Goal: Find specific fact: Find specific fact

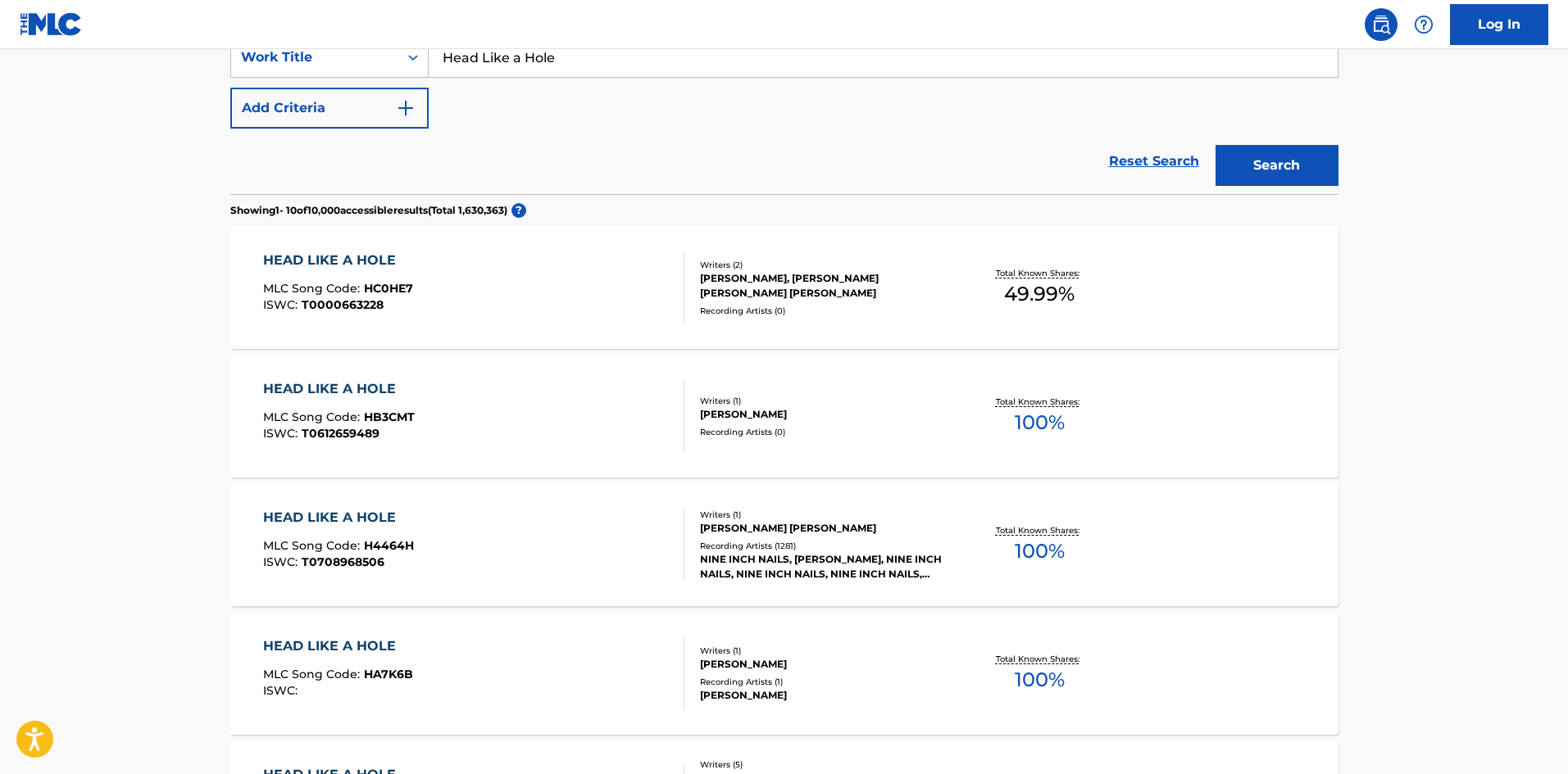
click at [705, 554] on div "NINE INCH NAILS, [PERSON_NAME], NINE INCH NAILS, NINE INCH NAILS, NINE INCH NAI…" at bounding box center [824, 567] width 248 height 30
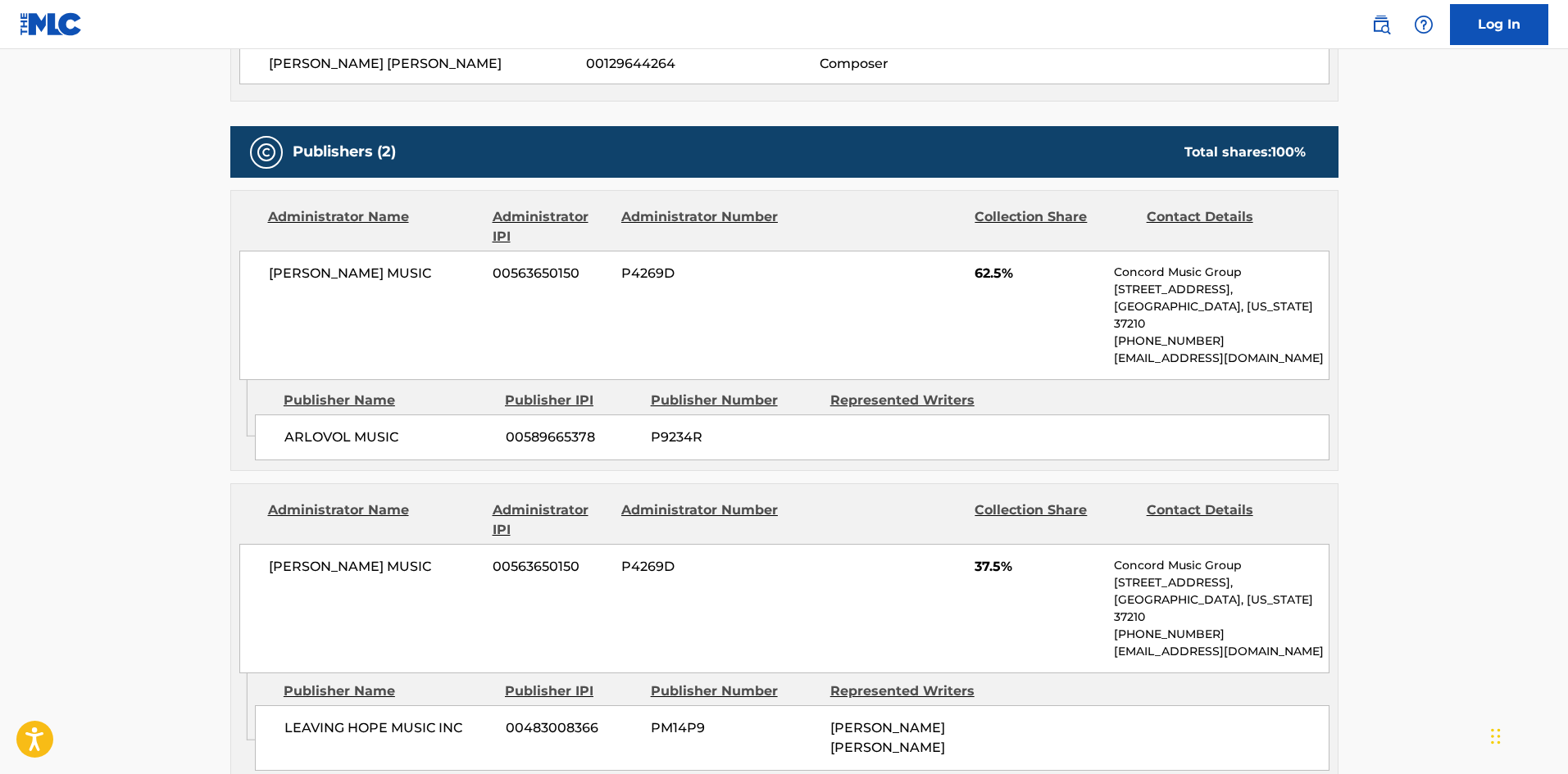
scroll to position [1065, 0]
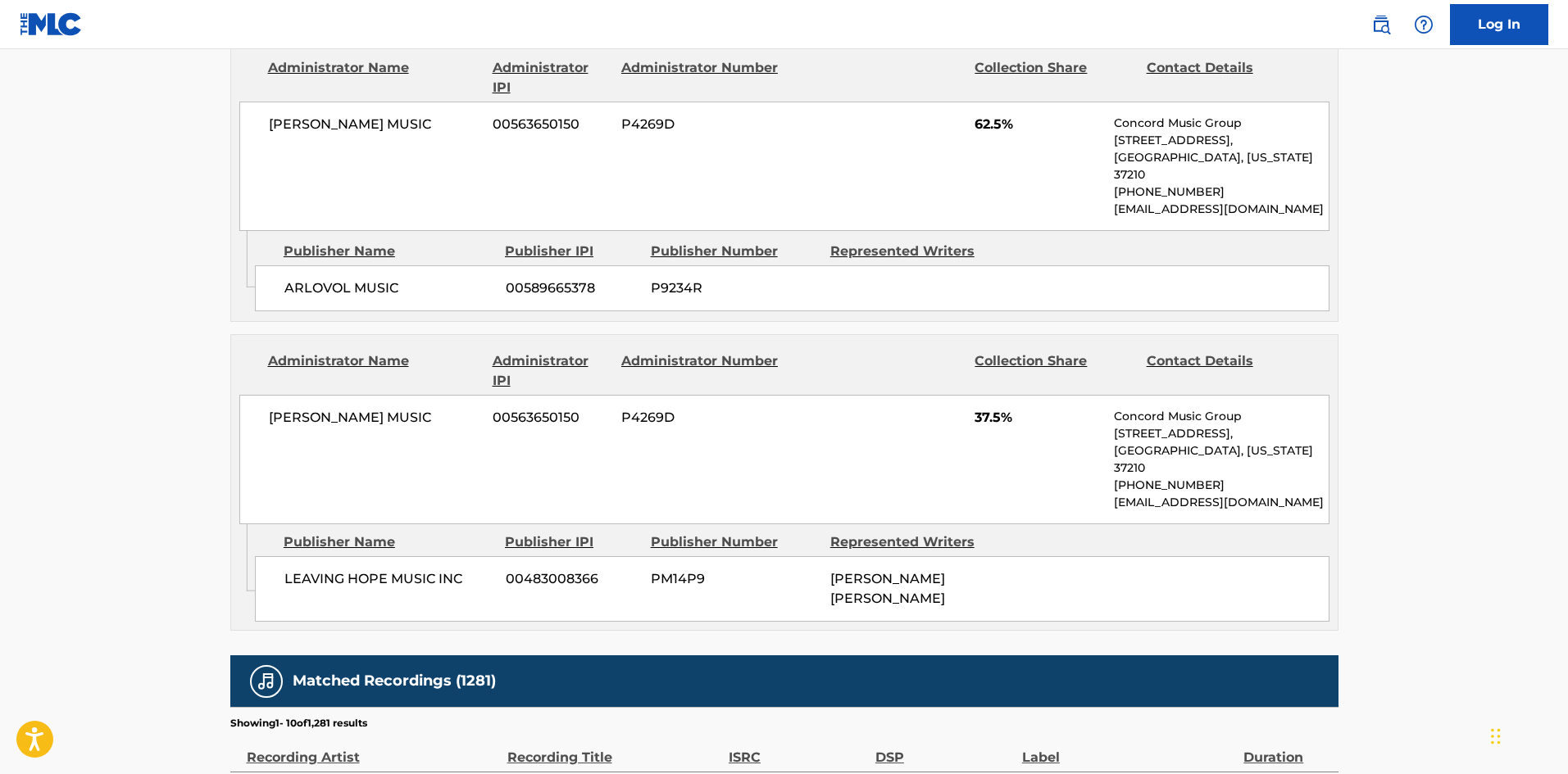
scroll to position [328, 0]
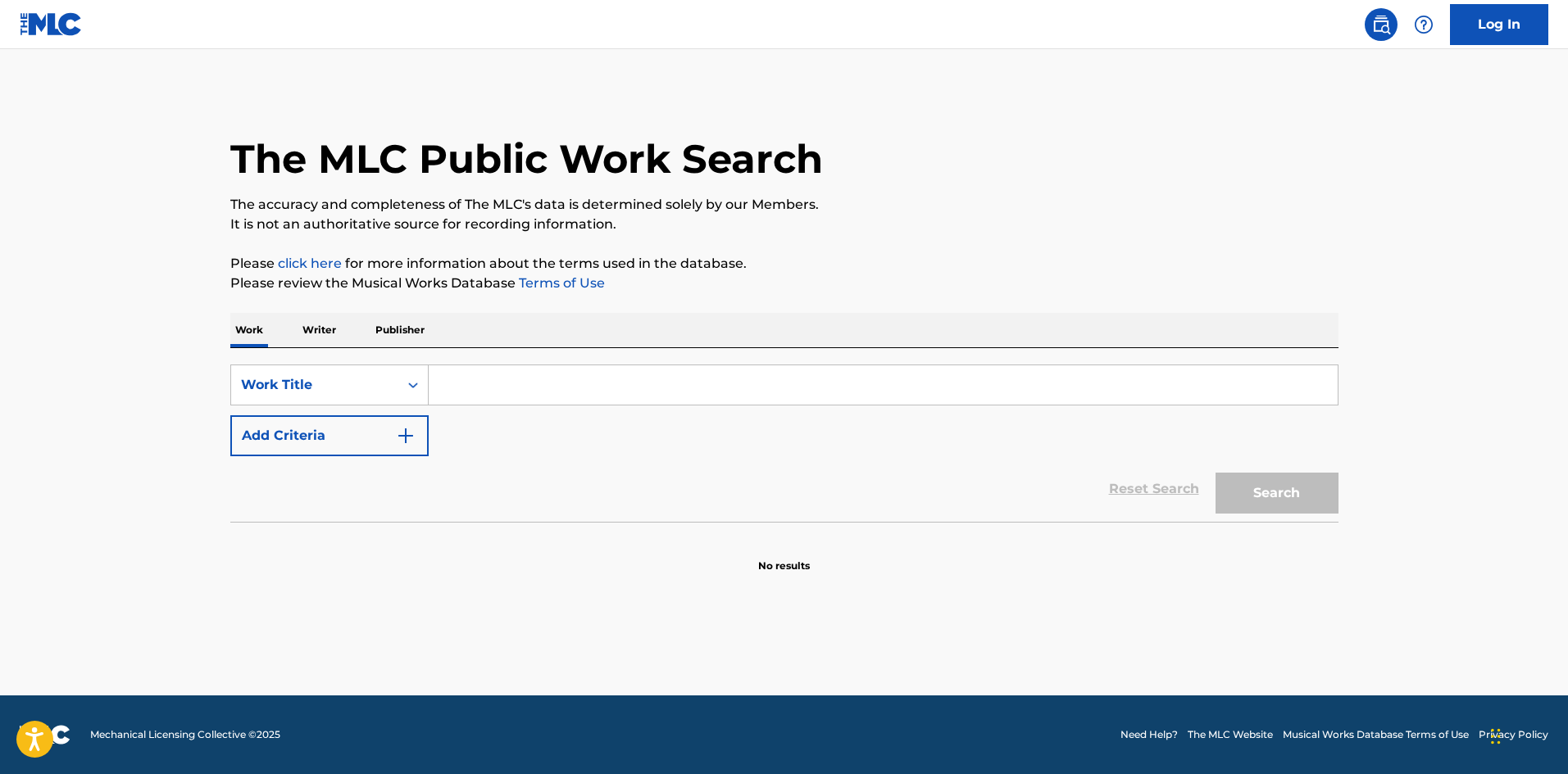
click at [562, 395] on input "Search Form" at bounding box center [883, 385] width 909 height 39
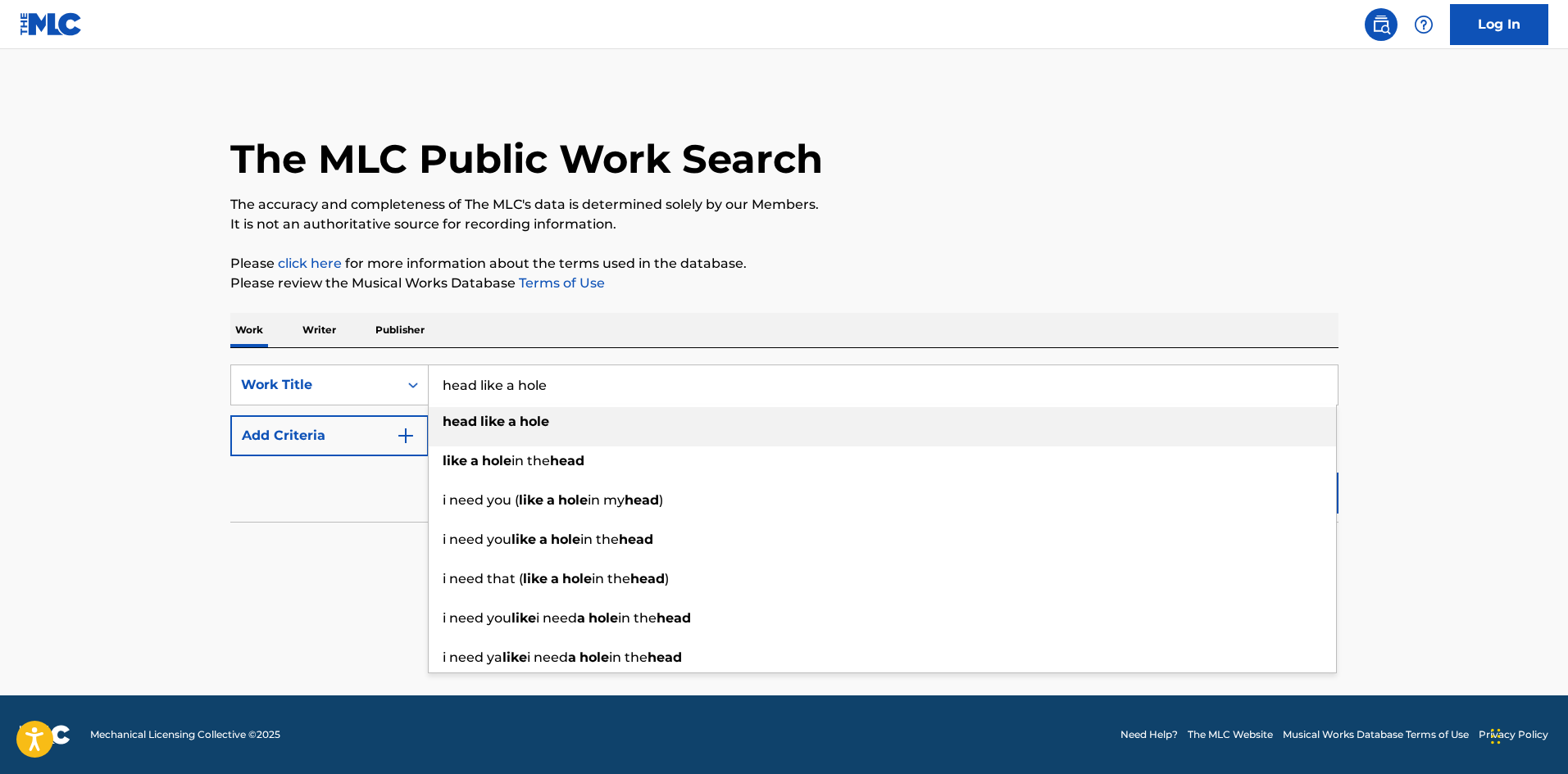
type input "head like a hole"
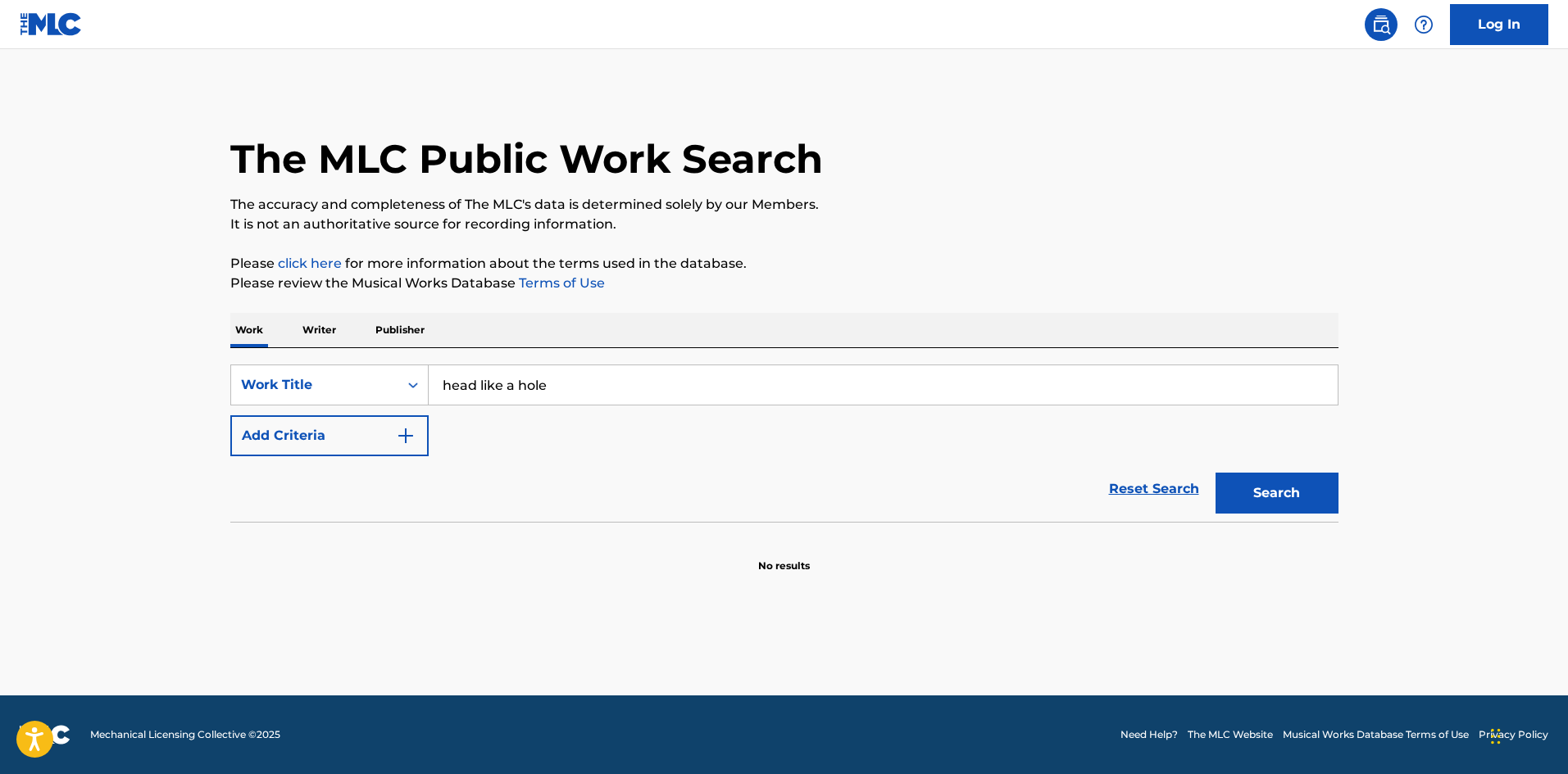
click at [1516, 489] on main "The MLC Public Work Search The accuracy and completeness of The MLC's data is d…" at bounding box center [784, 372] width 1568 height 647
click at [935, 407] on div "SearchWithCriteria2414c132-f970-4c88-9710-b1a3afc9a4a0 Work Title head like a h…" at bounding box center [784, 410] width 1108 height 92
click at [370, 446] on button "Add Criteria" at bounding box center [329, 435] width 198 height 41
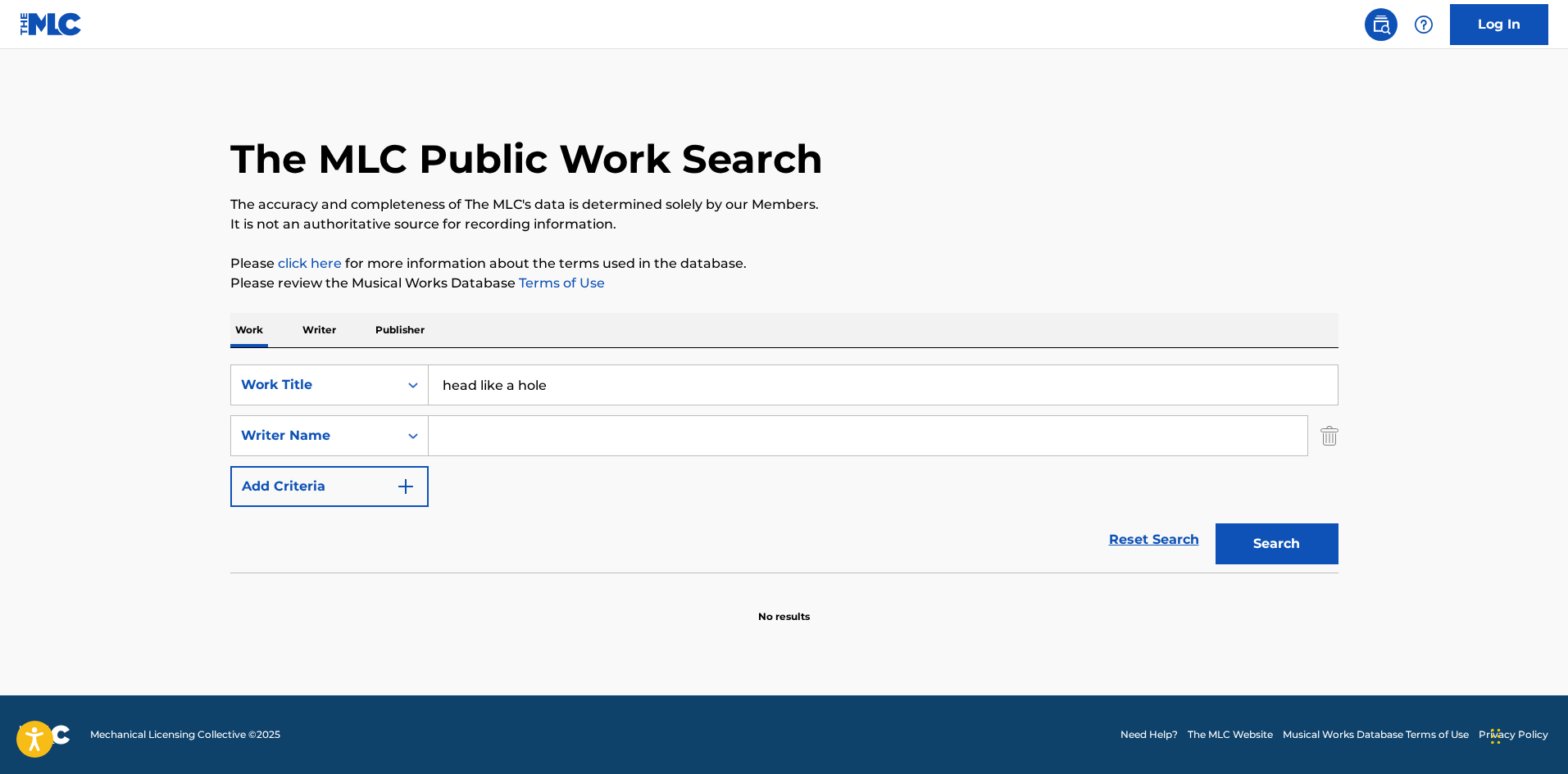
click at [498, 435] on input "Search Form" at bounding box center [868, 435] width 878 height 39
type input "reznor"
click at [1306, 550] on button "Search" at bounding box center [1276, 544] width 123 height 41
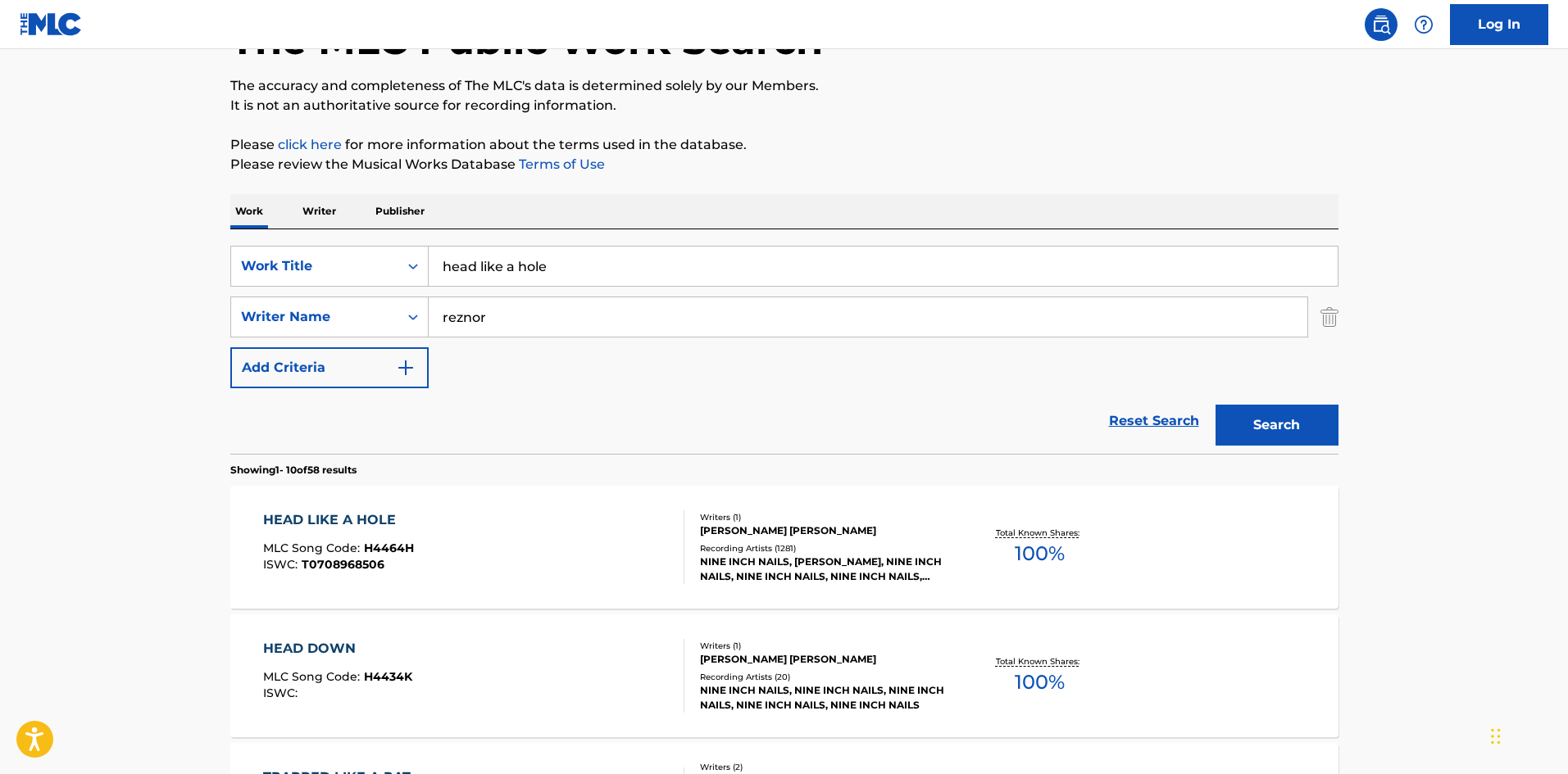
scroll to position [246, 0]
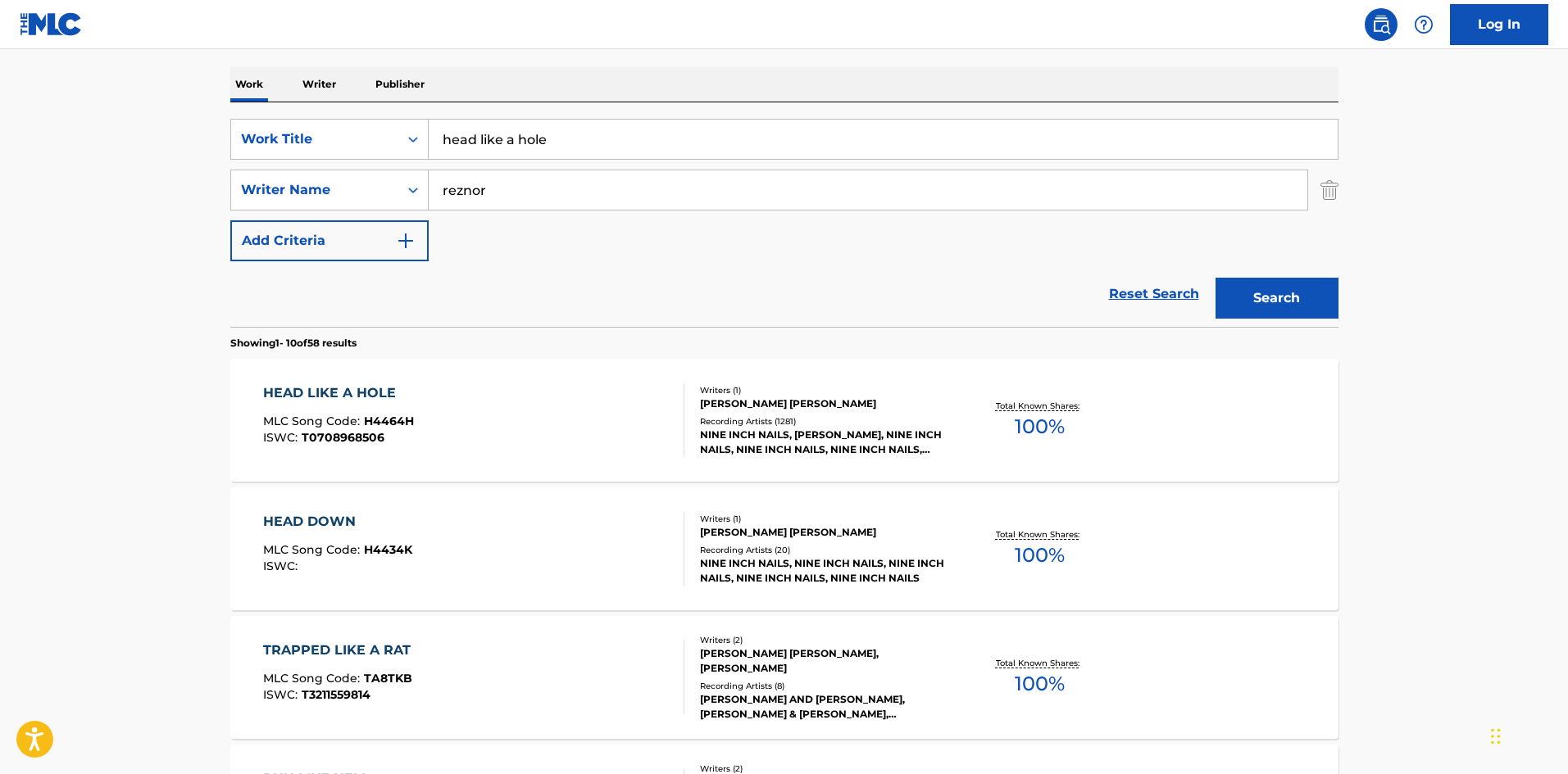
click at [570, 395] on div "HEAD LIKE A HOLE MLC Song Code : H4464H ISWC : T0708968506" at bounding box center [473, 420] width 422 height 73
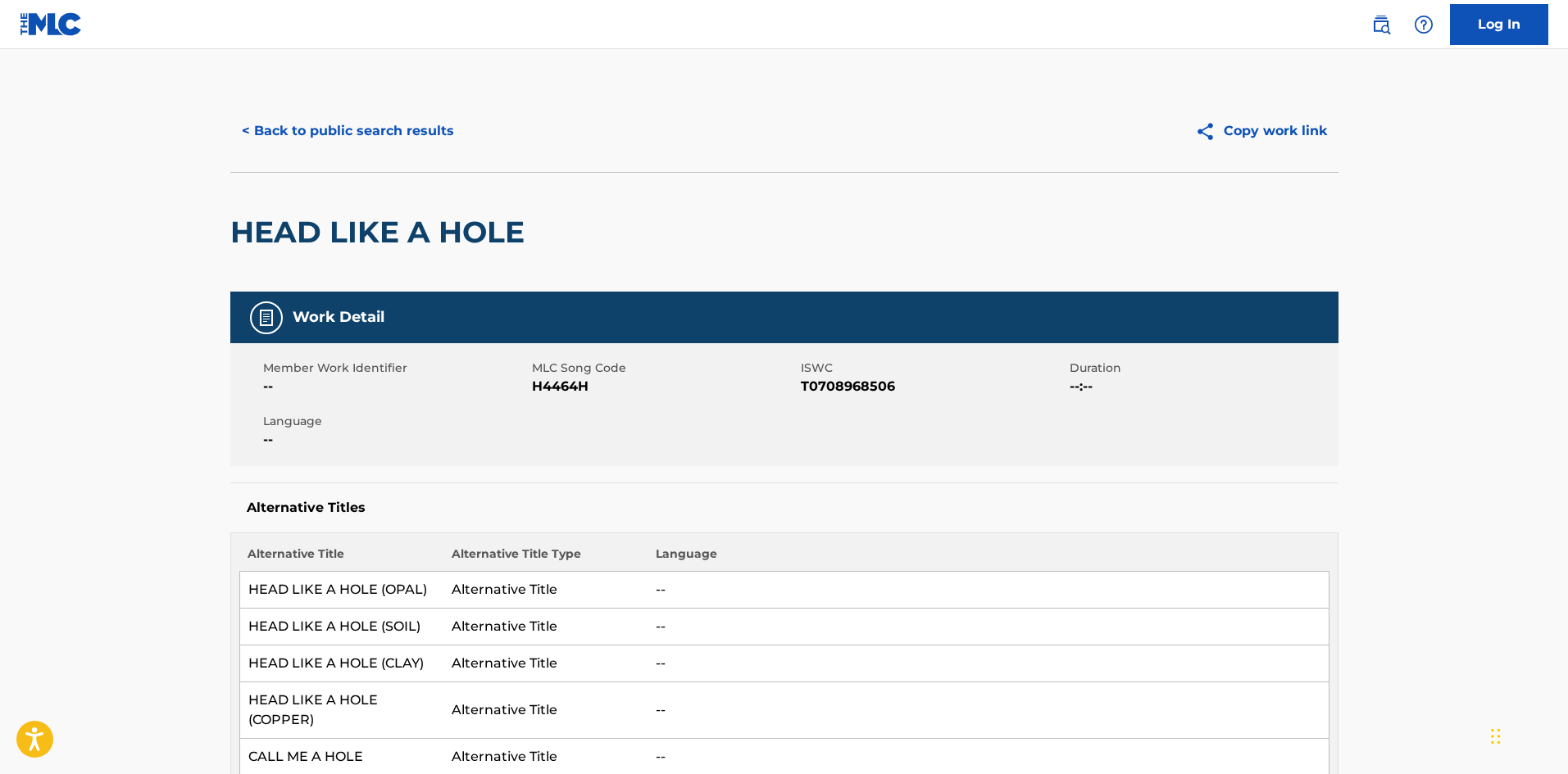
click at [560, 384] on span "H4464H" at bounding box center [664, 387] width 265 height 20
copy span "H4464H"
